Goal: Transaction & Acquisition: Purchase product/service

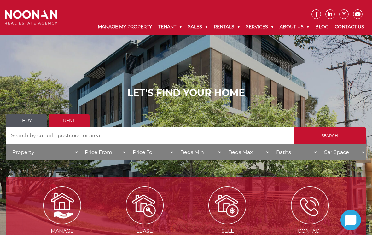
scroll to position [6, 0]
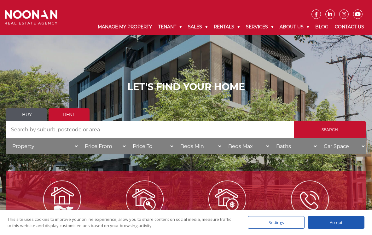
click at [26, 120] on link "Buy" at bounding box center [26, 114] width 41 height 13
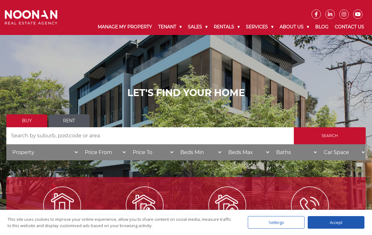
click at [33, 140] on input "Search by Address" at bounding box center [149, 135] width 287 height 17
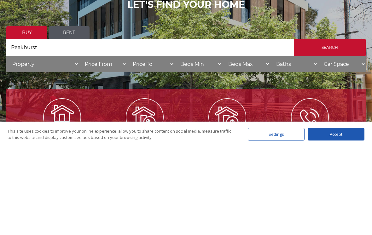
type input "Peakhurst"
click at [328, 127] on input "Search" at bounding box center [330, 135] width 72 height 17
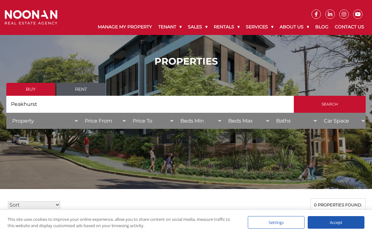
click at [318, 109] on input "Search" at bounding box center [330, 104] width 72 height 17
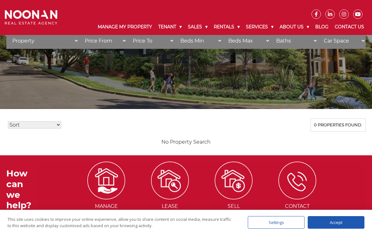
scroll to position [77, 0]
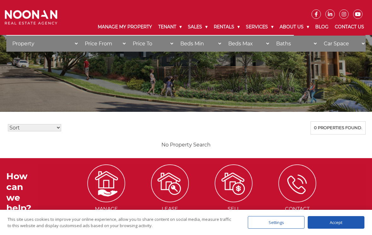
click at [61, 130] on select "Sort Price: High to Low Price: Low to High Date: Newest First Date: Oldest Firs…" at bounding box center [34, 127] width 53 height 7
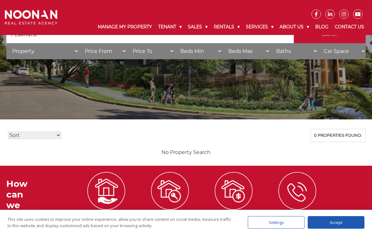
scroll to position [0, 0]
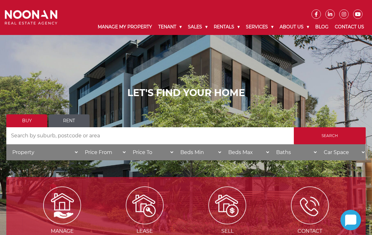
scroll to position [88, 0]
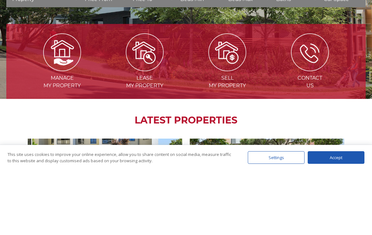
type input "Peakhurst 2210"
click at [330, 51] on input "Search" at bounding box center [330, 47] width 72 height 17
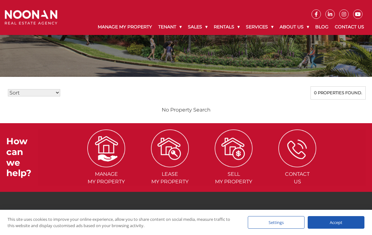
scroll to position [109, 0]
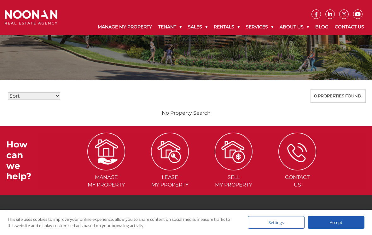
click at [59, 97] on select "Sort Price: High to Low Price: Low to High Date: Newest First Date: Oldest Firs…" at bounding box center [34, 95] width 52 height 7
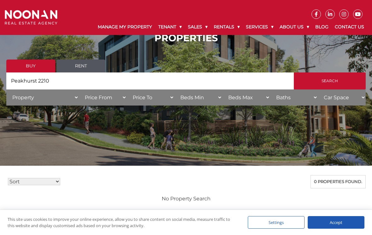
scroll to position [0, 0]
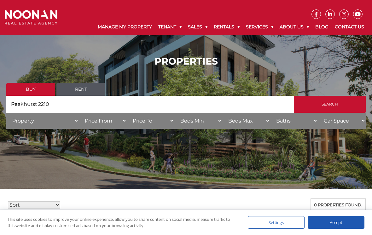
click at [205, 93] on link "Sold Properties" at bounding box center [227, 89] width 76 height 9
click at [201, 90] on link "Sold Properties" at bounding box center [227, 89] width 76 height 9
click at [198, 94] on link "Sold Properties" at bounding box center [227, 89] width 76 height 9
click at [193, 93] on link "Sold Properties" at bounding box center [227, 89] width 76 height 9
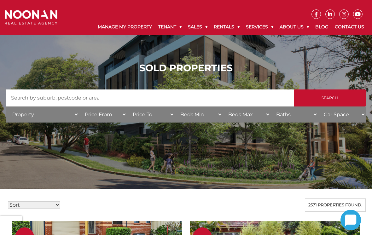
click at [23, 103] on input "Search by Address" at bounding box center [149, 98] width 287 height 17
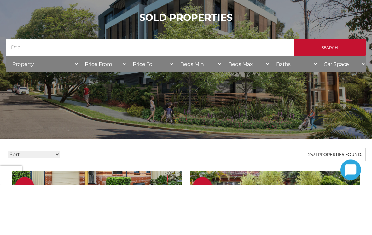
type input "Peak"
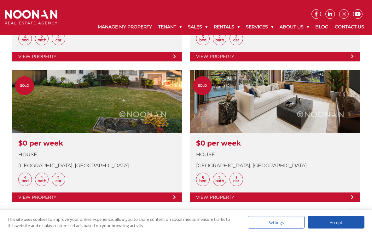
scroll to position [997, 0]
